Goal: Task Accomplishment & Management: Manage account settings

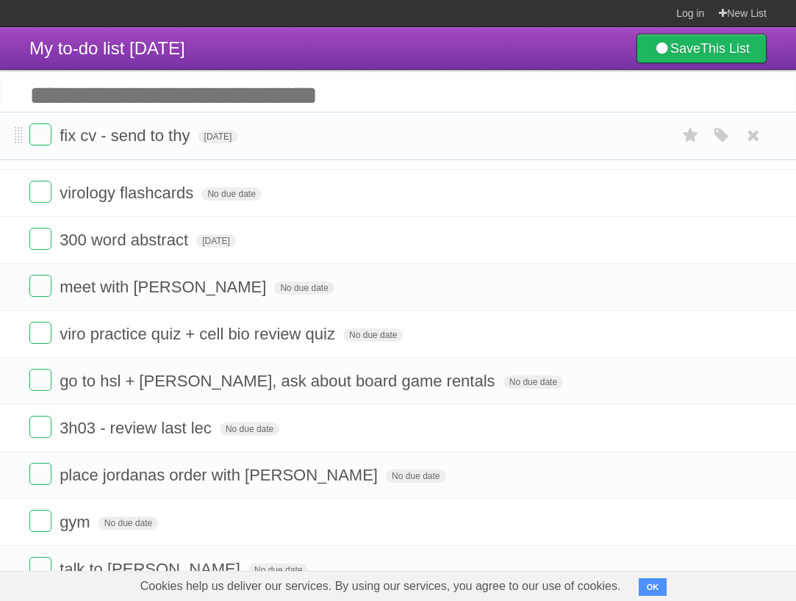
drag, startPoint x: 17, startPoint y: 190, endPoint x: 25, endPoint y: 130, distance: 60.8
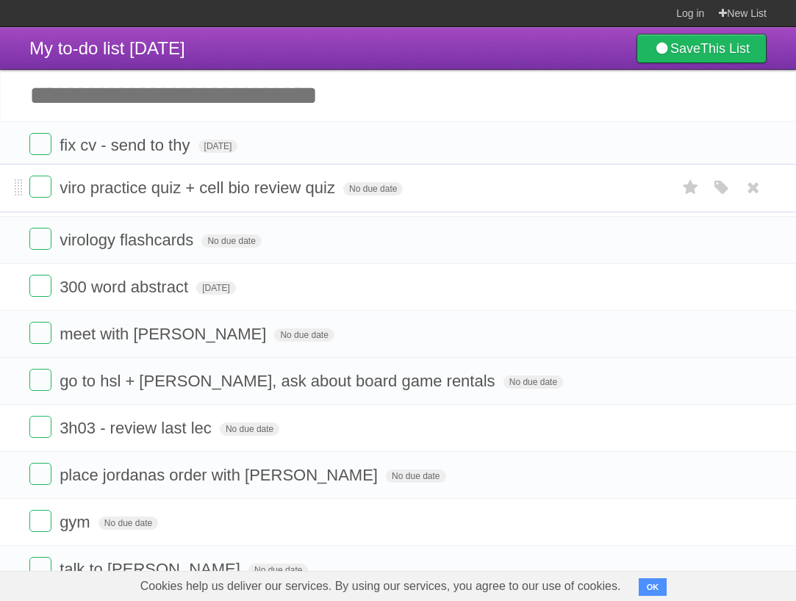
drag, startPoint x: 18, startPoint y: 340, endPoint x: 26, endPoint y: 189, distance: 151.6
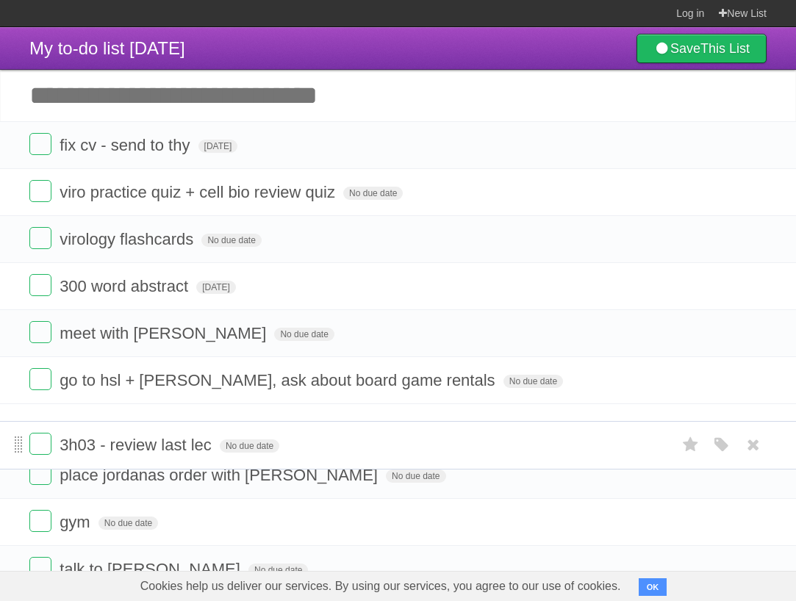
drag, startPoint x: 21, startPoint y: 436, endPoint x: 17, endPoint y: 448, distance: 13.2
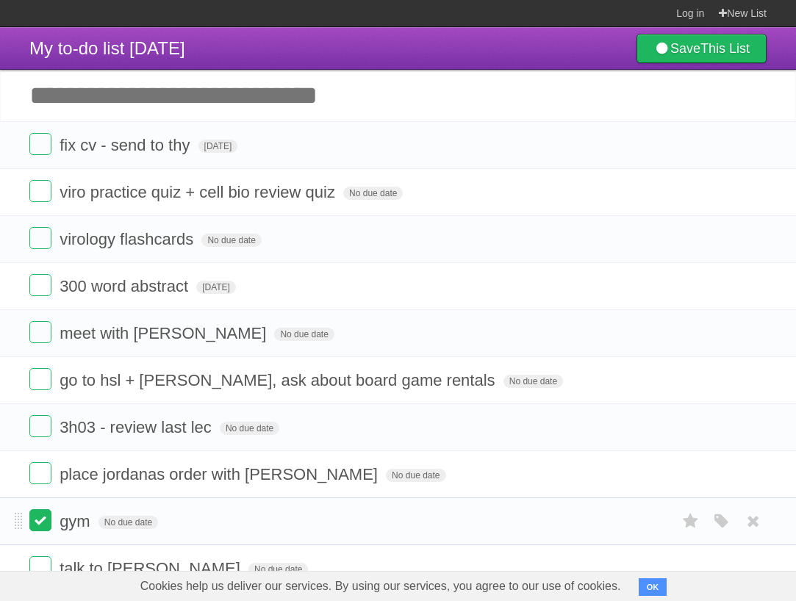
click at [46, 525] on label at bounding box center [40, 520] width 22 height 22
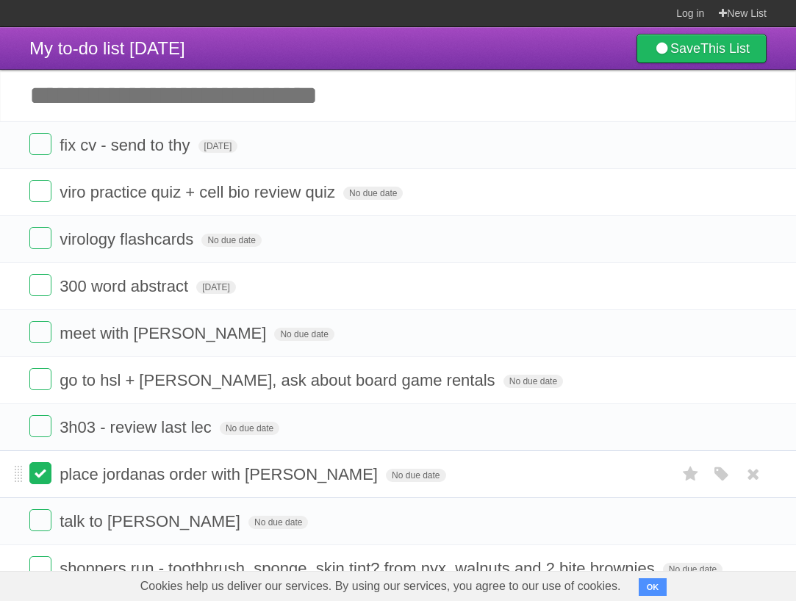
click at [40, 483] on label at bounding box center [40, 473] width 22 height 22
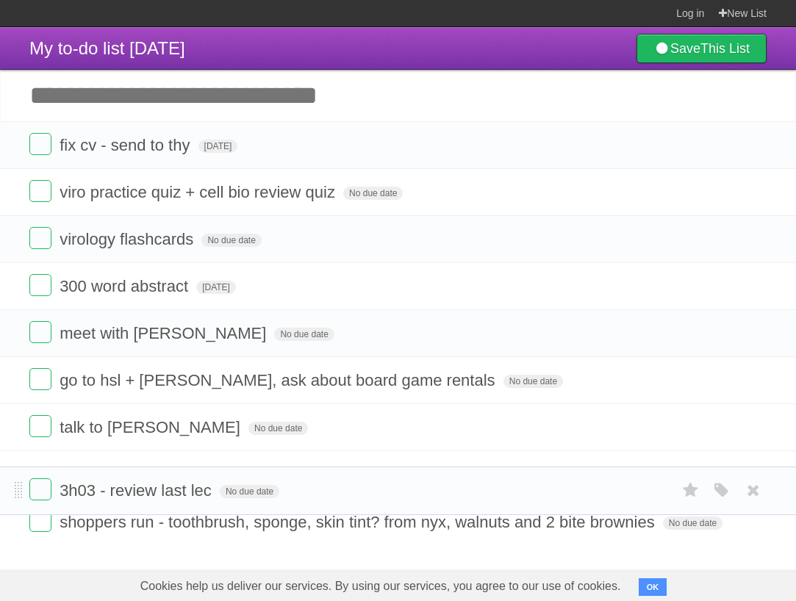
drag, startPoint x: 20, startPoint y: 436, endPoint x: 14, endPoint y: 491, distance: 55.4
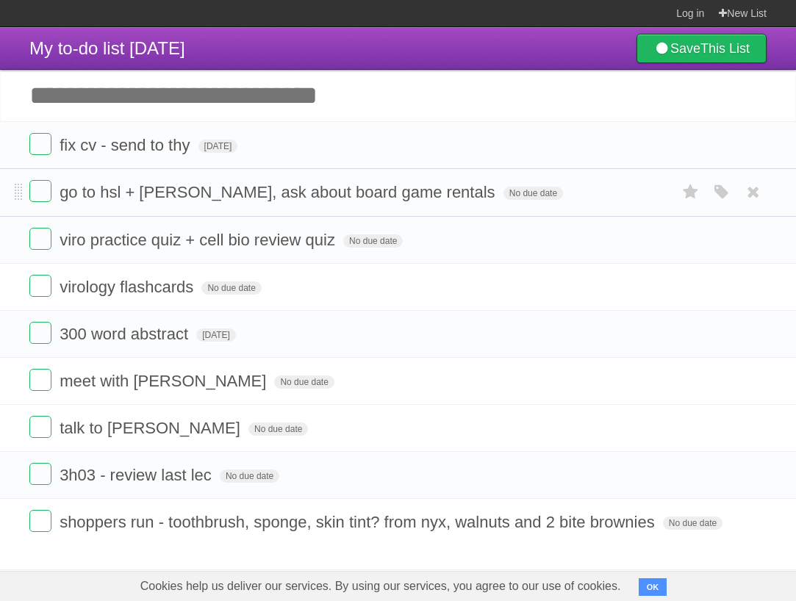
drag, startPoint x: 18, startPoint y: 391, endPoint x: 55, endPoint y: 195, distance: 199.0
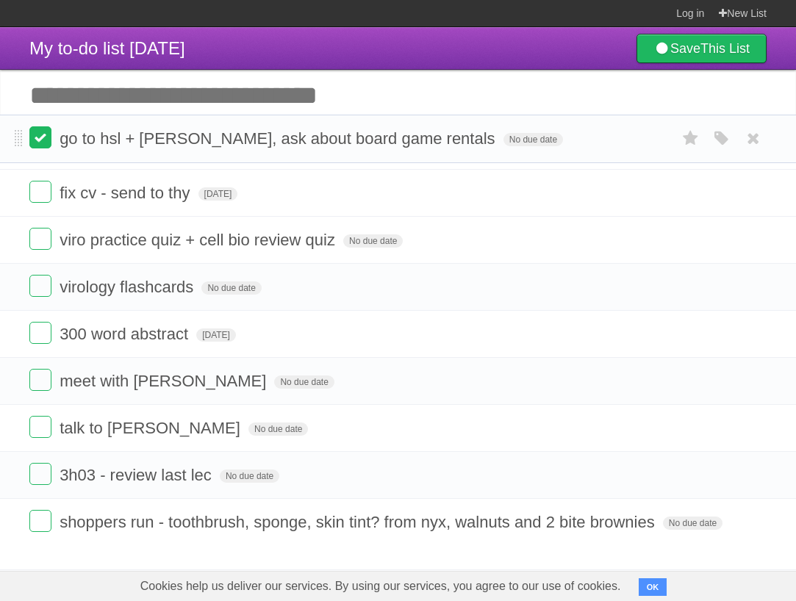
drag, startPoint x: 15, startPoint y: 197, endPoint x: 36, endPoint y: 143, distance: 57.4
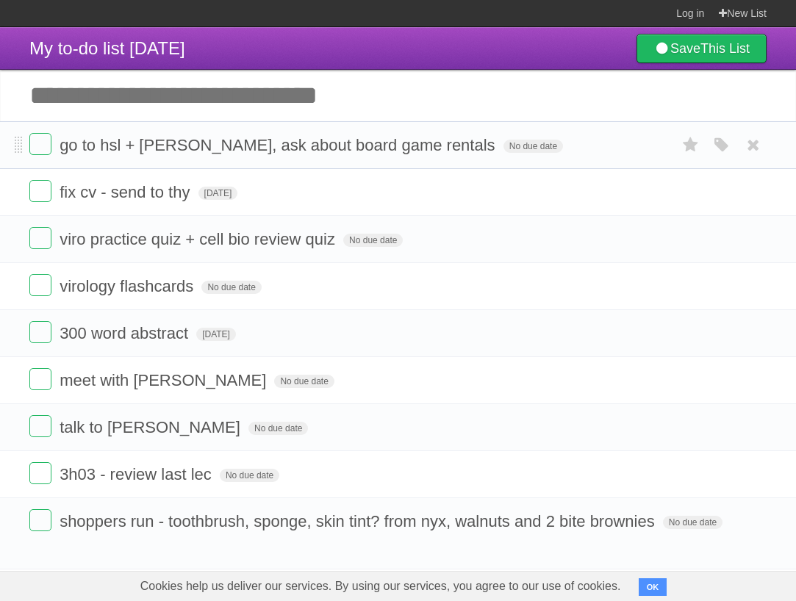
click at [96, 132] on li "go to hsl + [PERSON_NAME], ask about board game rentals No due date White Red B…" at bounding box center [398, 145] width 796 height 48
click at [107, 102] on input "Add another task" at bounding box center [398, 95] width 796 height 51
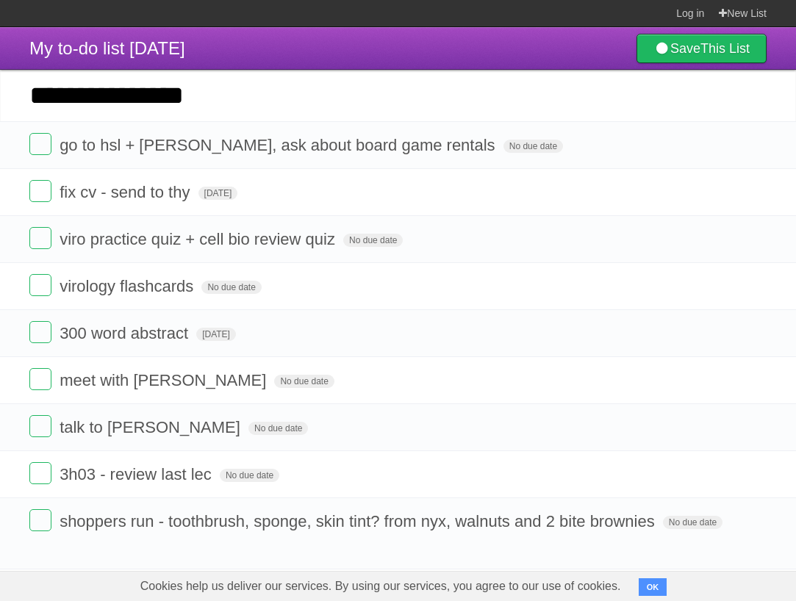
type input "**********"
click input "*********" at bounding box center [0, 0] width 0 height 0
